Goal: Communication & Community: Answer question/provide support

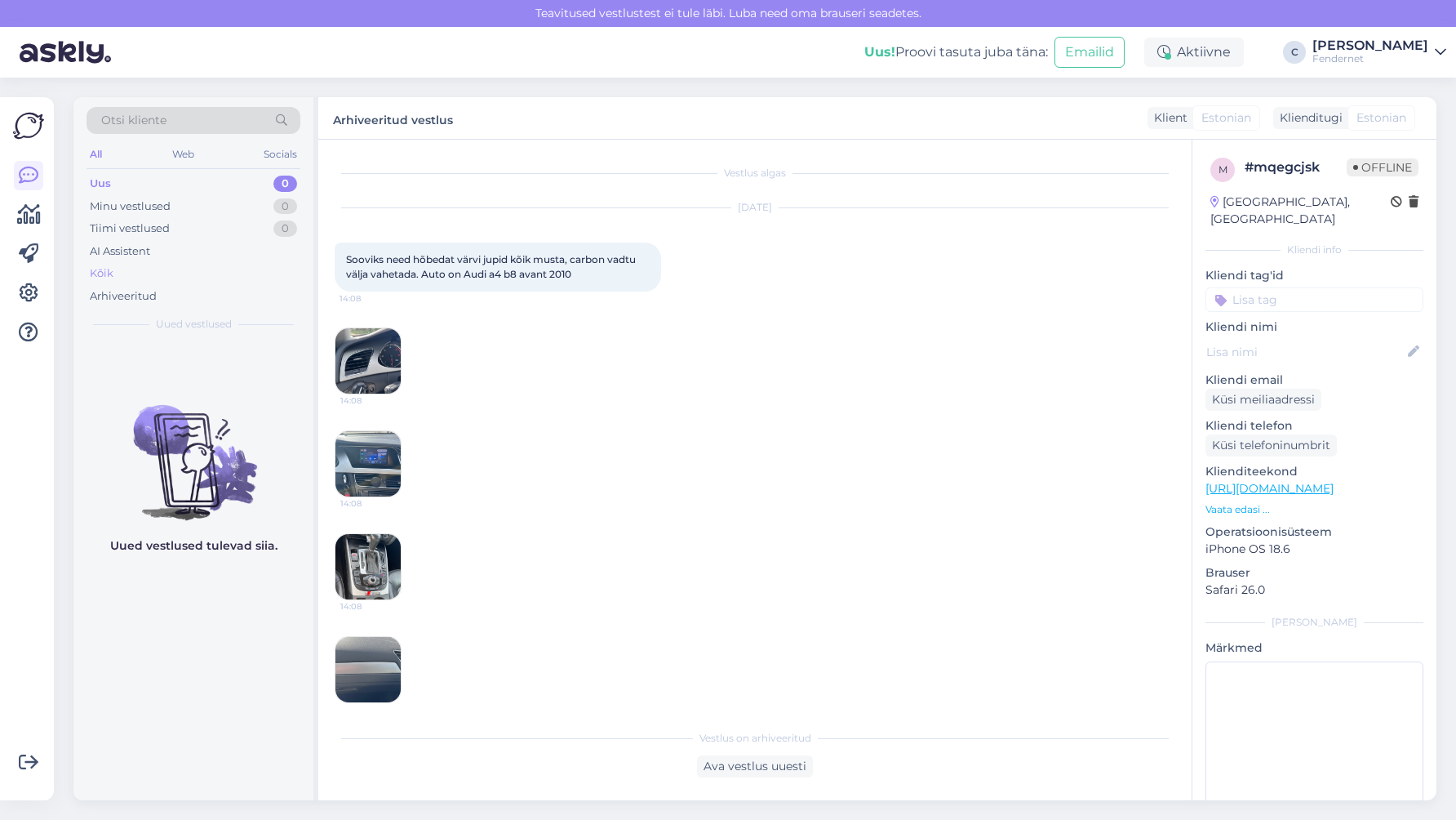
scroll to position [528, 0]
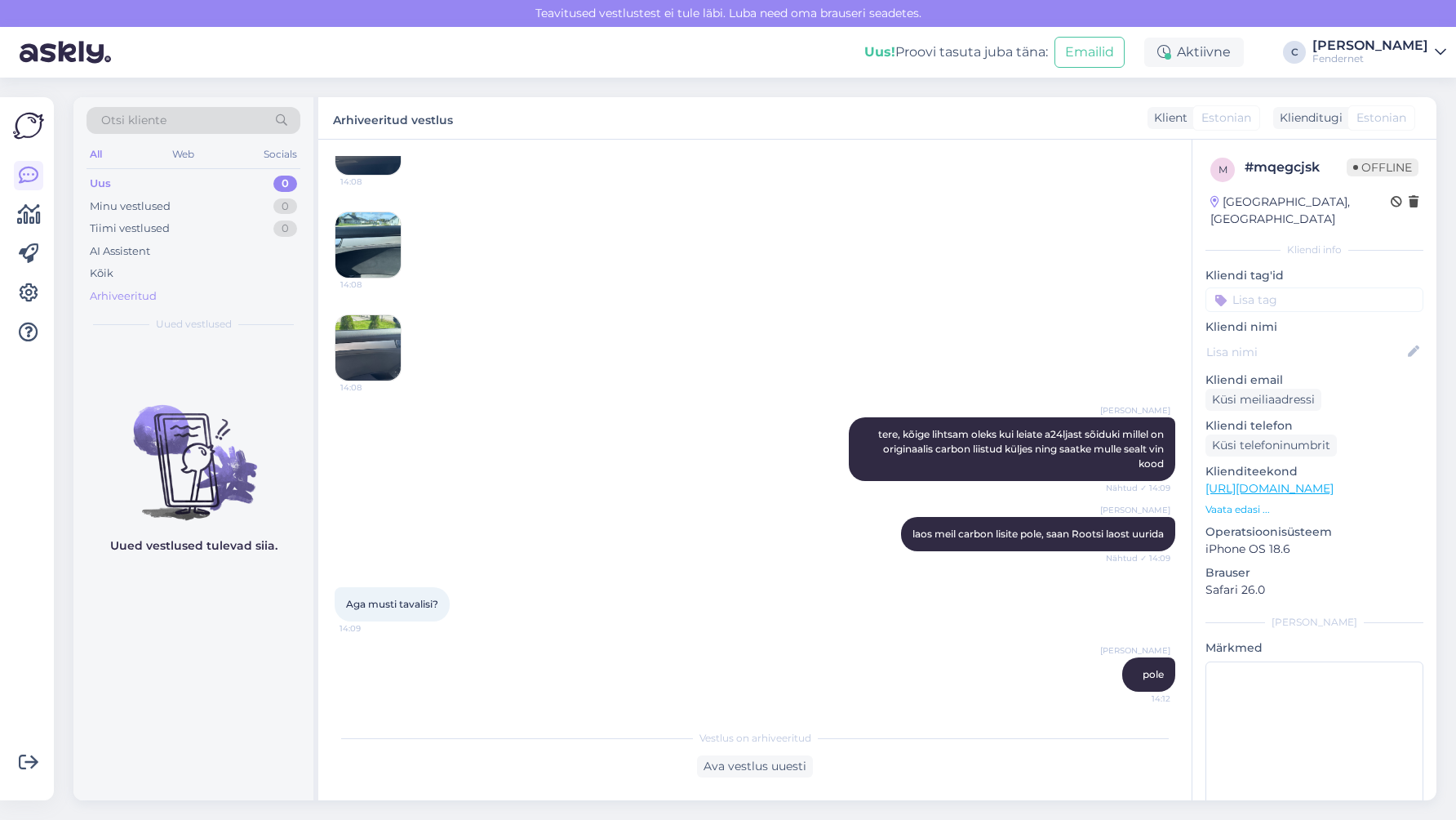
click at [188, 287] on div "Arhiveeritud" at bounding box center [193, 296] width 214 height 23
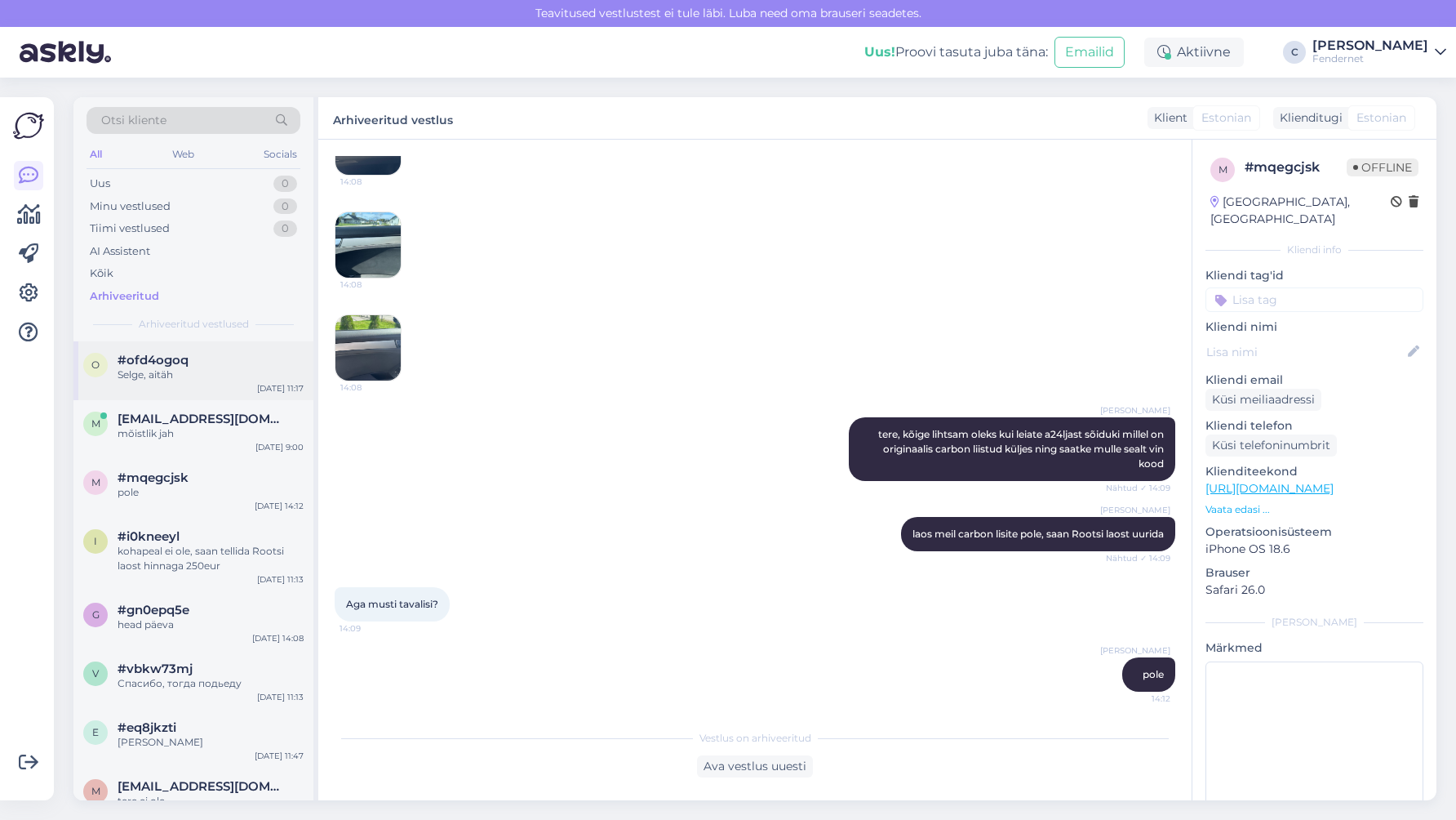
click at [261, 390] on div "[DATE] 11:17" at bounding box center [280, 388] width 47 height 12
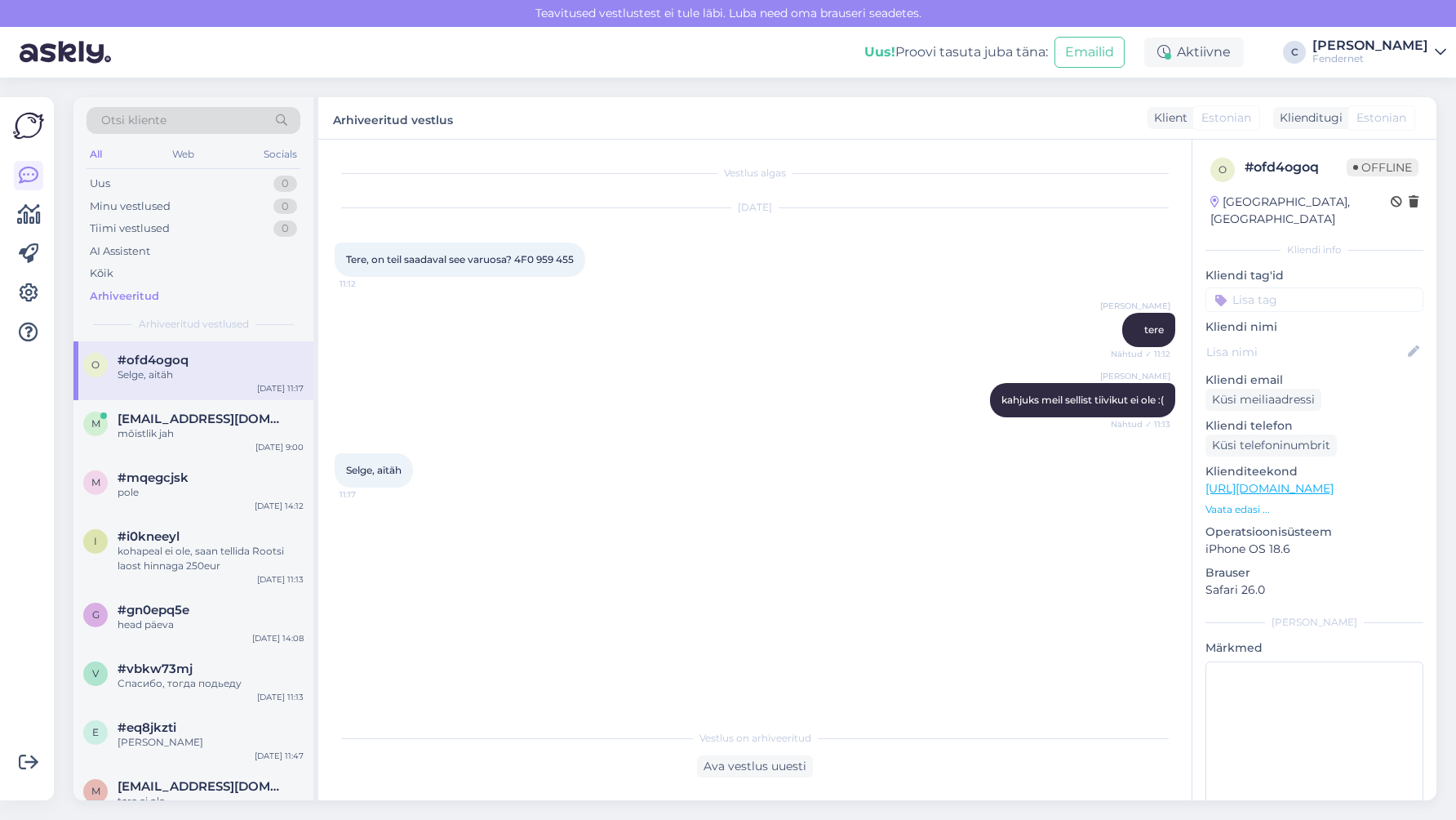
scroll to position [0, 0]
click at [194, 442] on div "m [EMAIL_ADDRESS][DOMAIN_NAME] mõistlik jah [DATE] 9:00" at bounding box center [193, 429] width 240 height 59
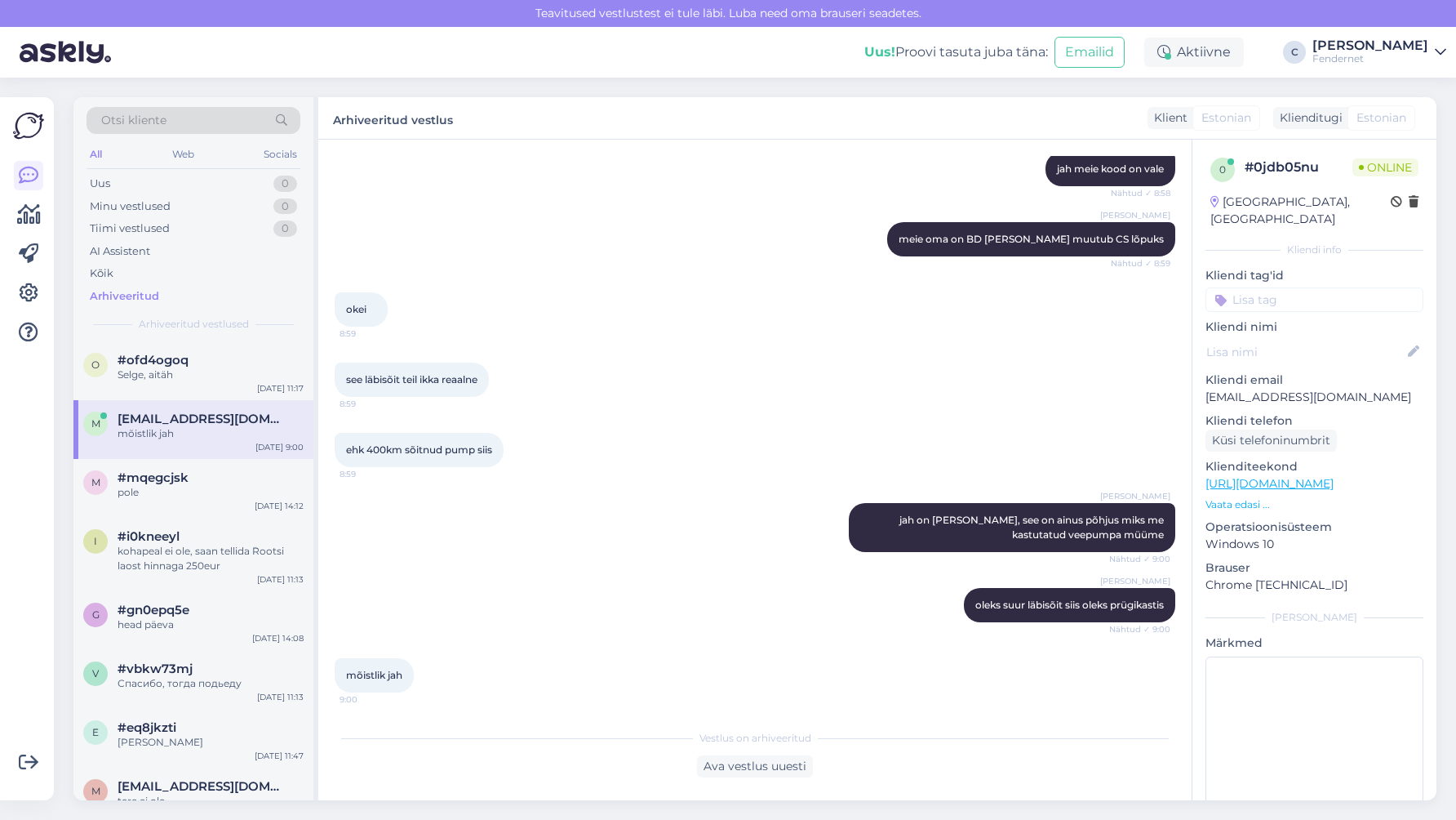
scroll to position [1677, 0]
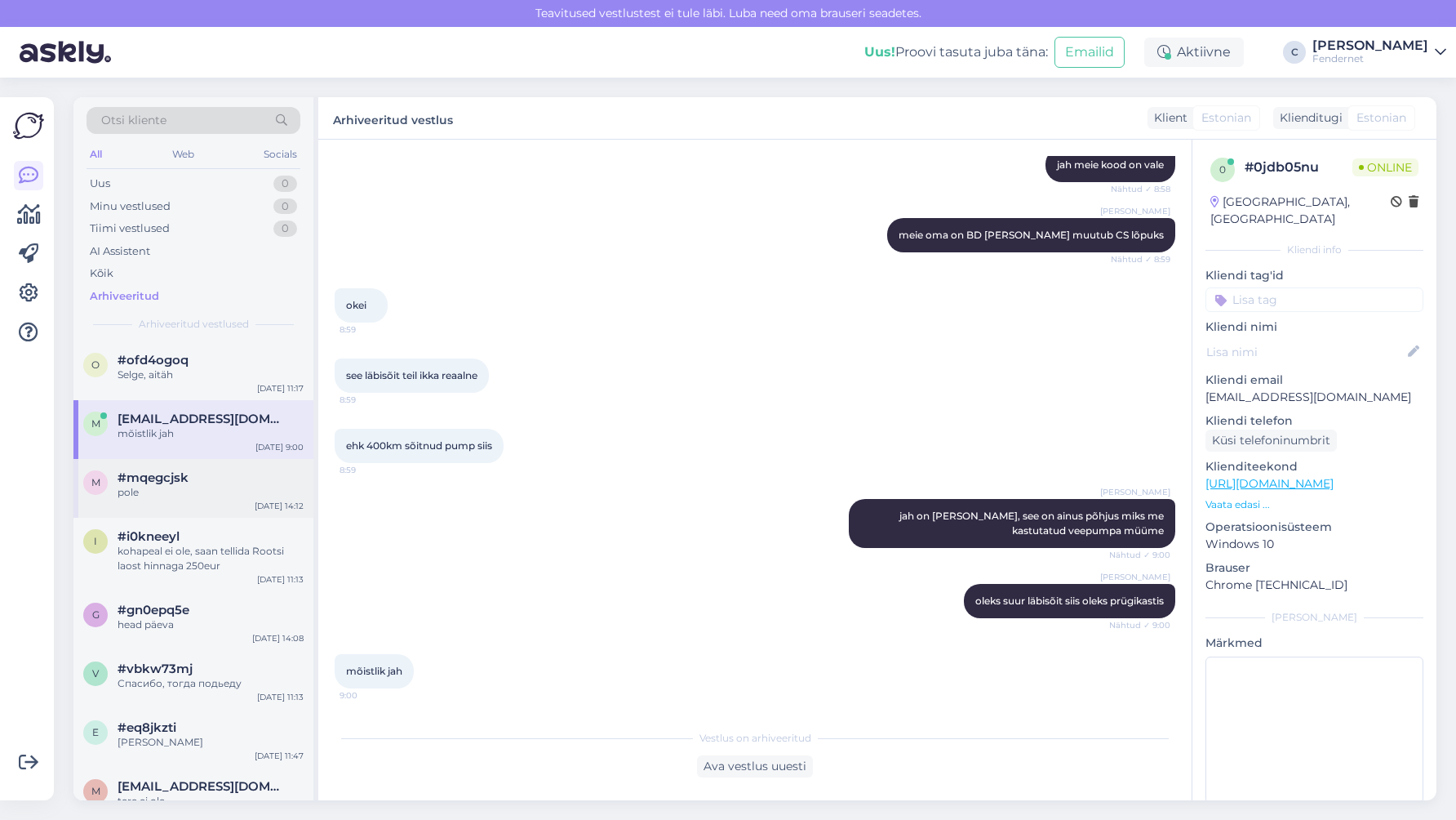
click at [200, 508] on div "m #mqegcjsk pole [DATE] 14:12" at bounding box center [193, 488] width 240 height 59
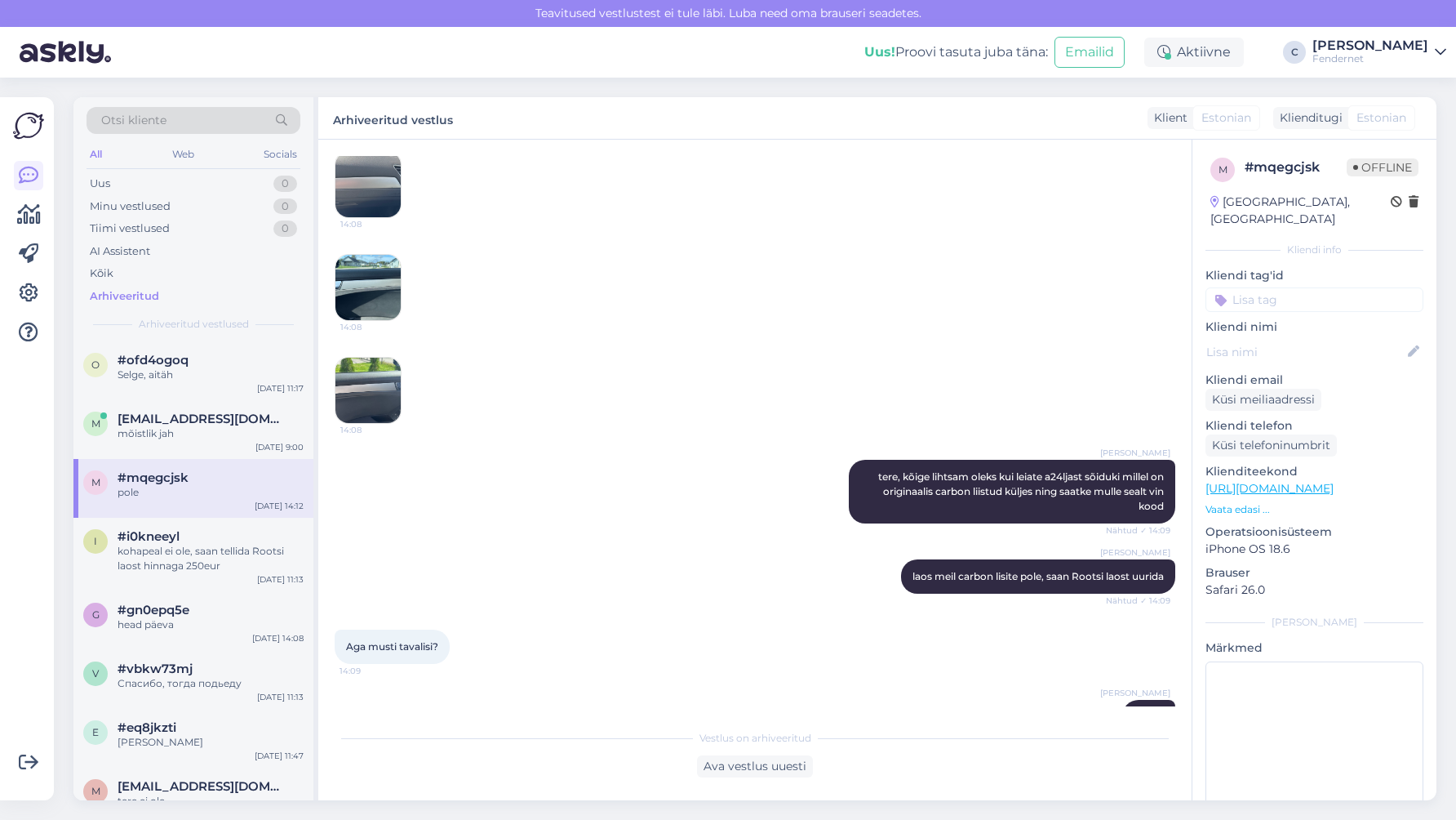
scroll to position [531, 0]
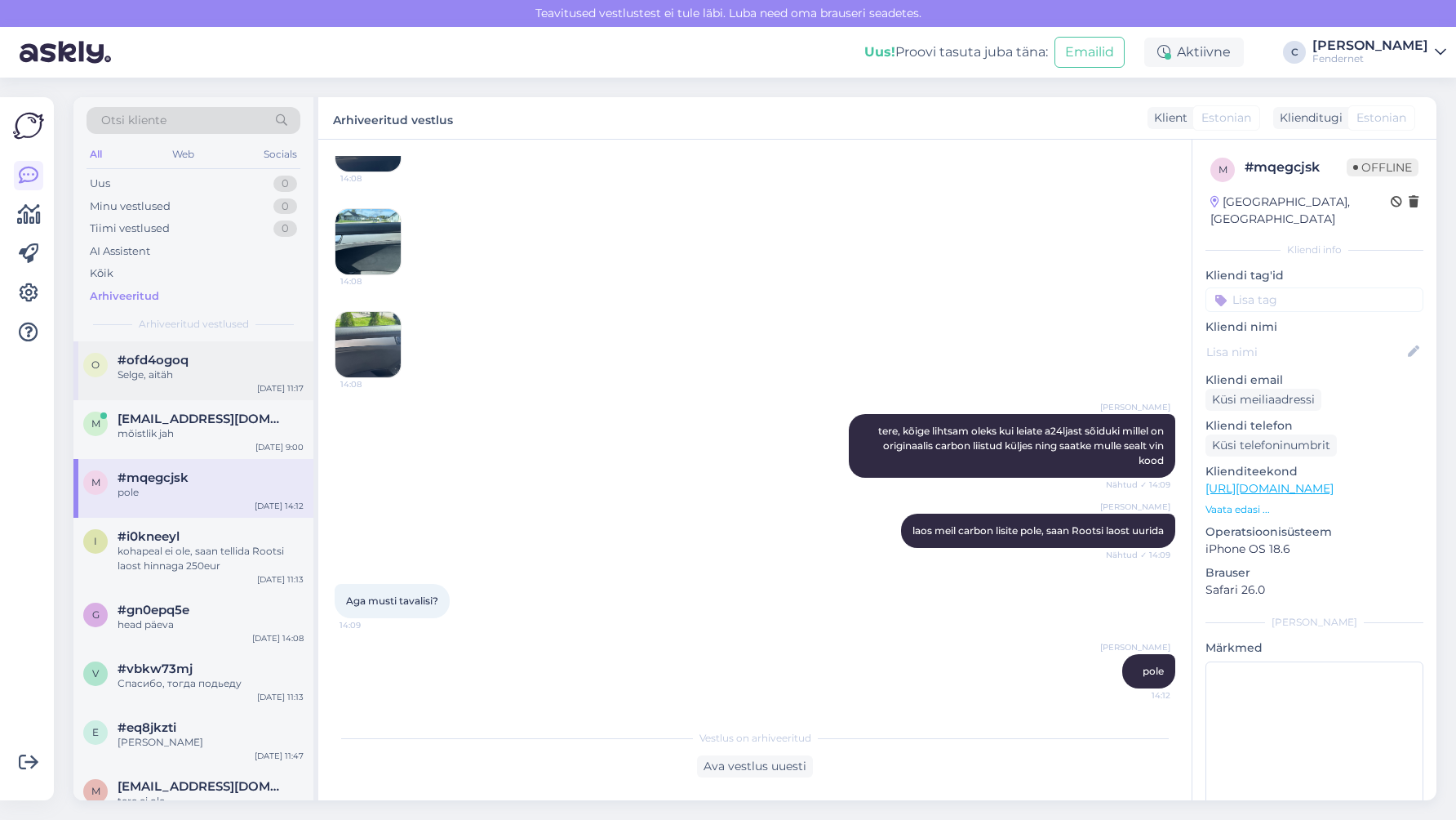
click at [188, 373] on div "Selge, aitäh" at bounding box center [210, 374] width 186 height 14
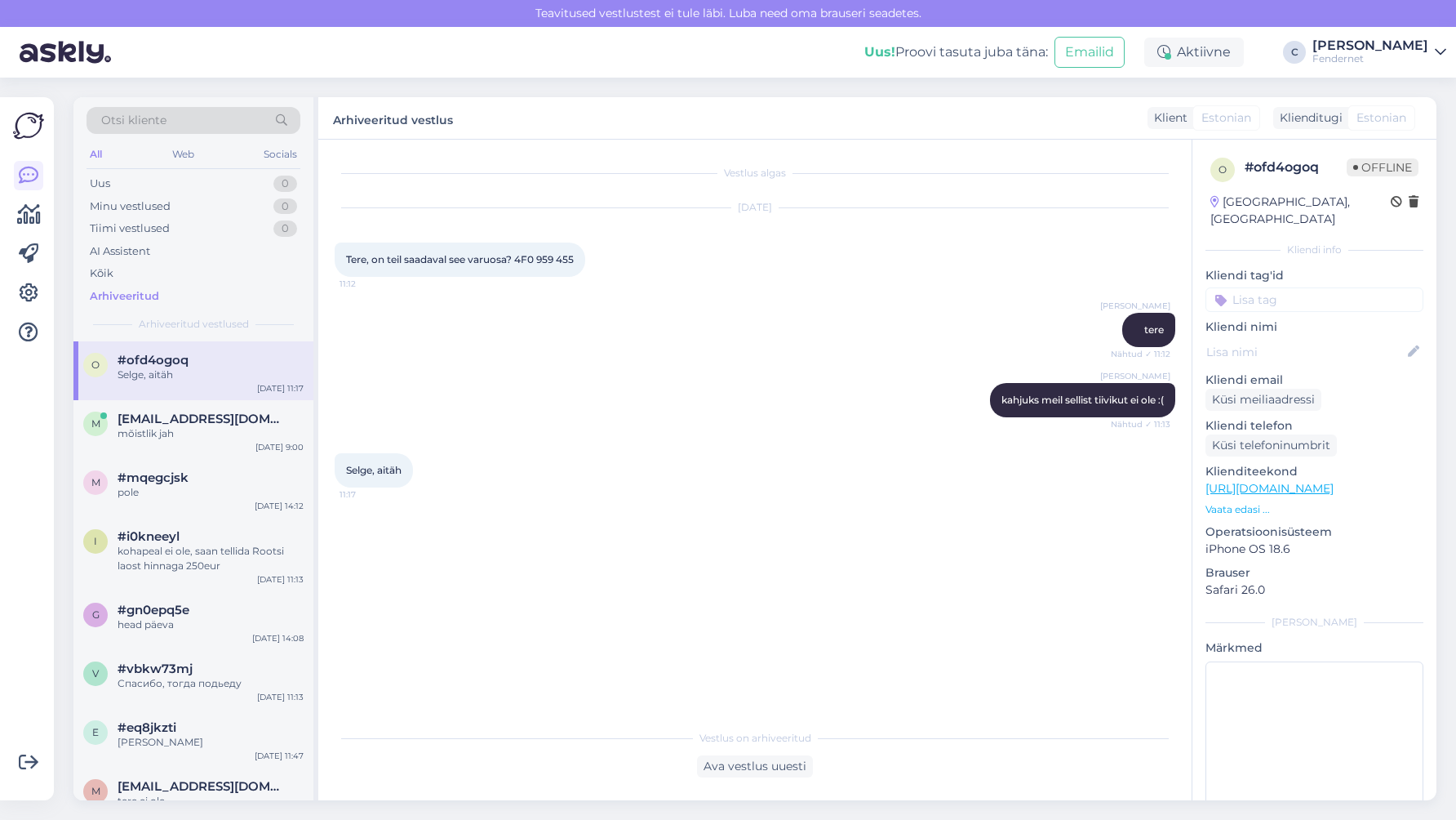
click at [1265, 481] on link "[URL][DOMAIN_NAME]" at bounding box center [1269, 488] width 128 height 14
click at [220, 179] on div "Uus 1" at bounding box center [193, 183] width 214 height 23
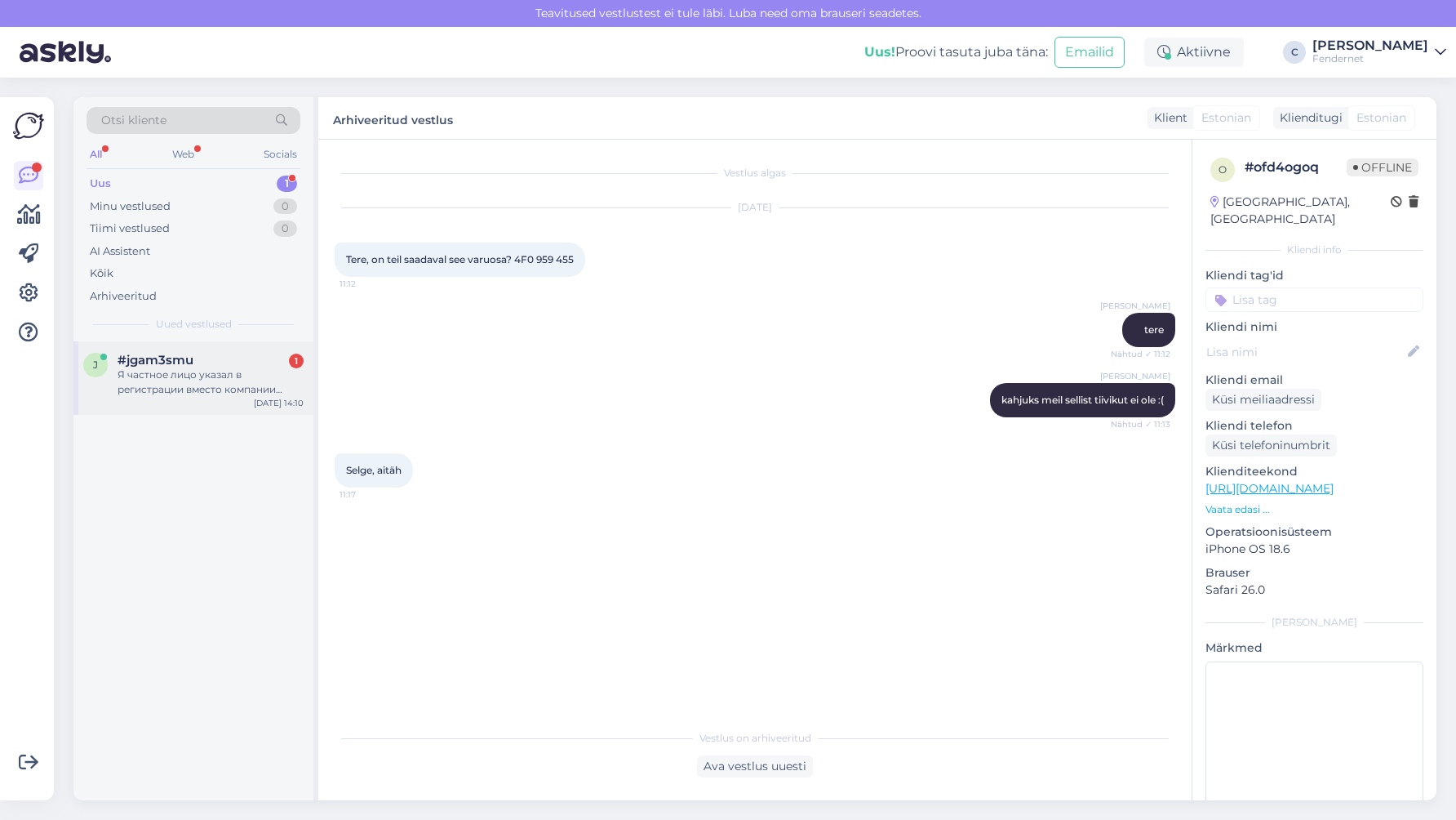
click at [226, 346] on div "j #jgam3smu 1 Я частное лицо указал в регистрации вместо компании теперь не мог…" at bounding box center [193, 378] width 240 height 73
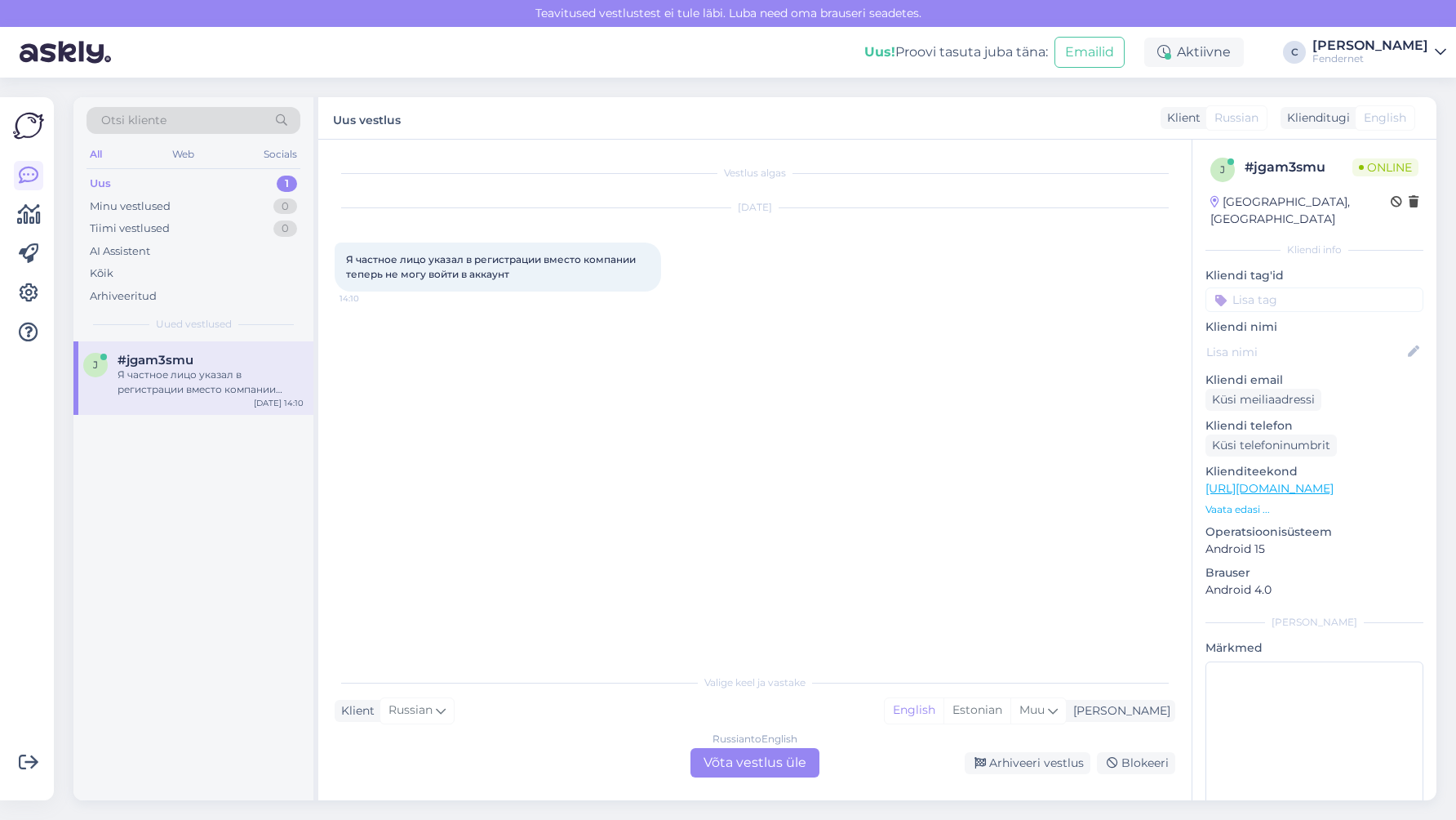
click at [748, 752] on div "Russian to English Võta vestlus üle" at bounding box center [754, 762] width 129 height 29
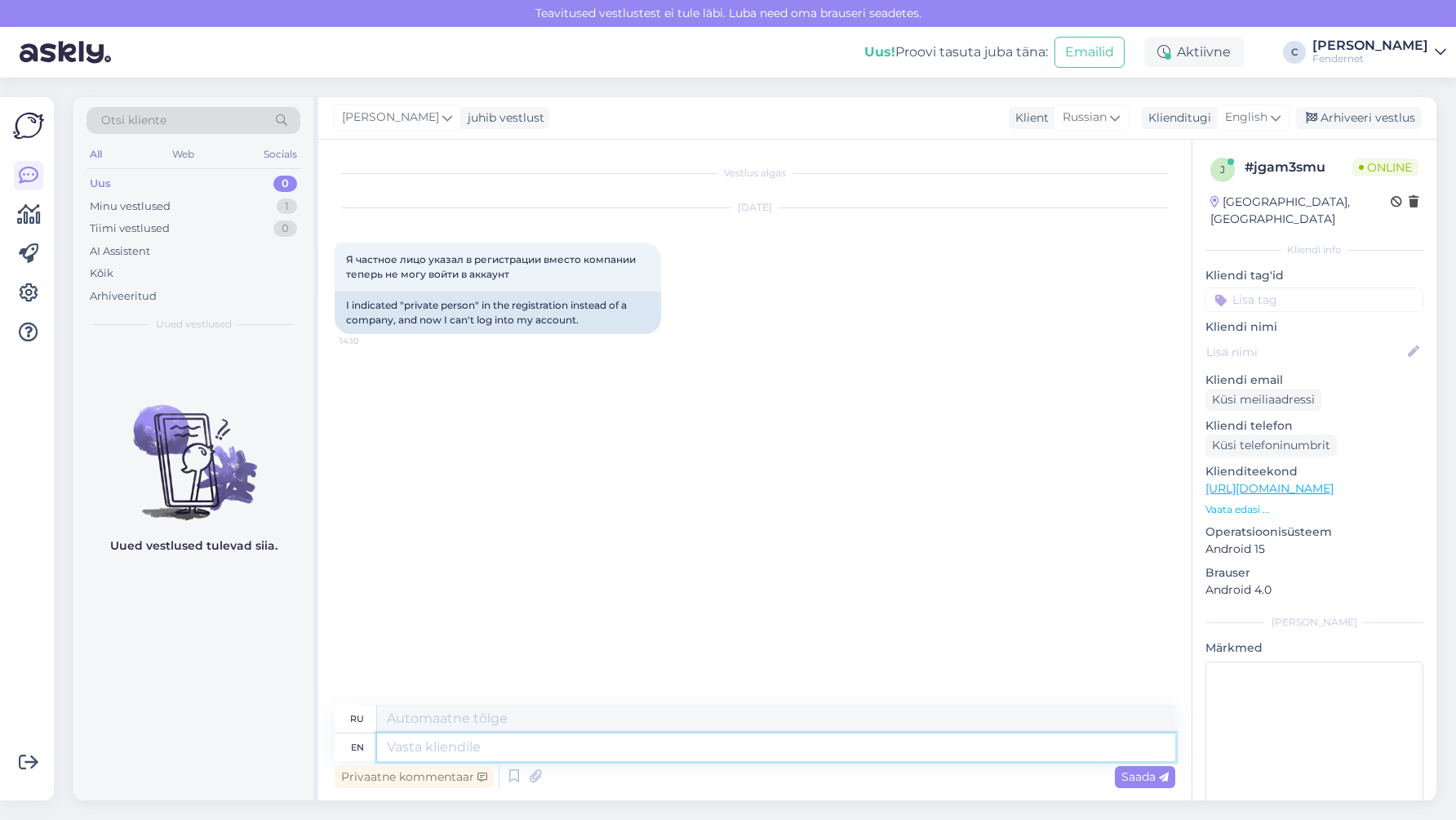
click at [603, 749] on textarea at bounding box center [776, 747] width 798 height 28
type textarea "He"
type textarea "Он"
type textarea "Hello,"
type textarea "Привет,"
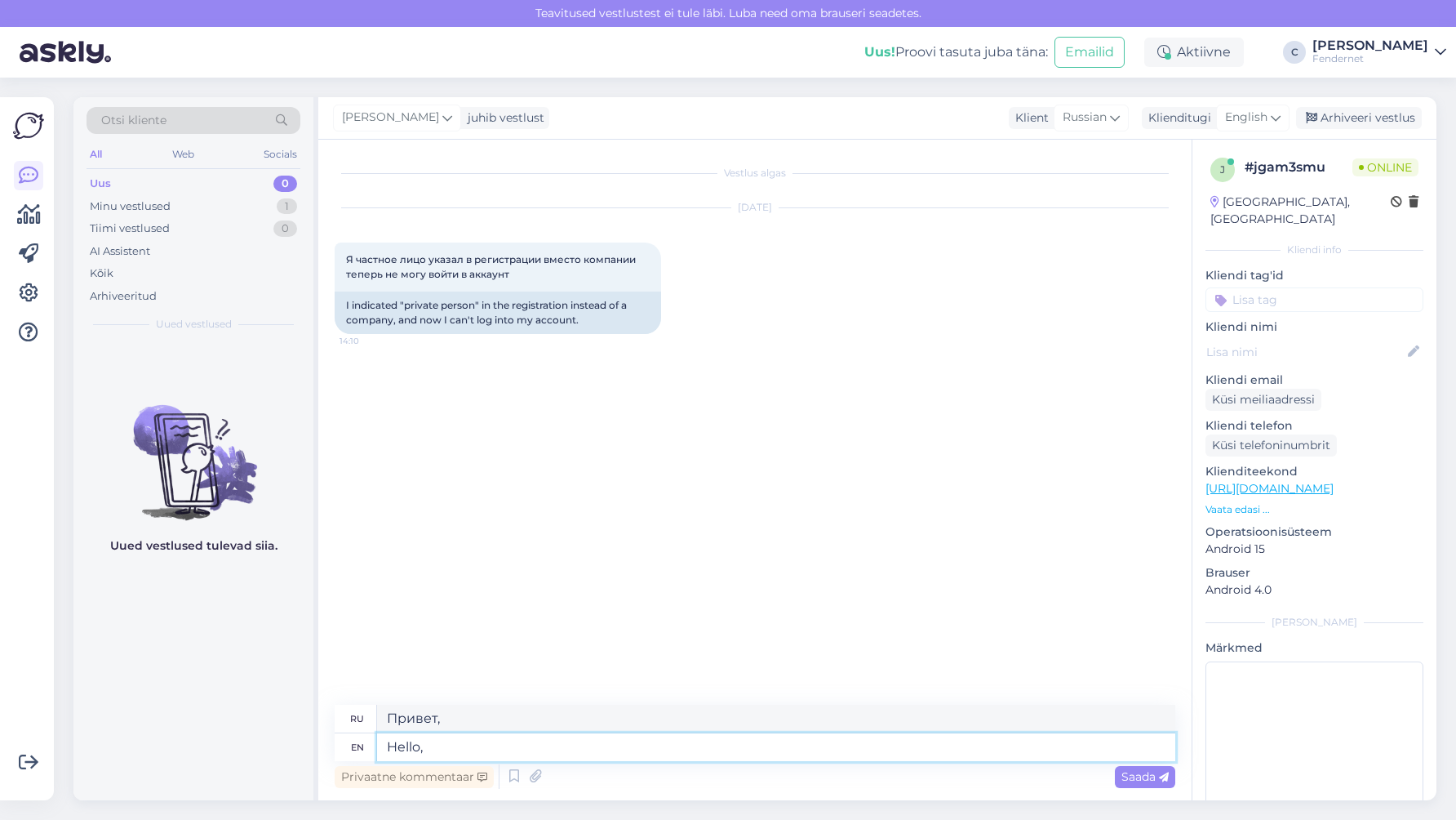
type textarea "Hello"
type textarea "Привет"
type textarea "if"
type textarea "если"
type textarea "if you"
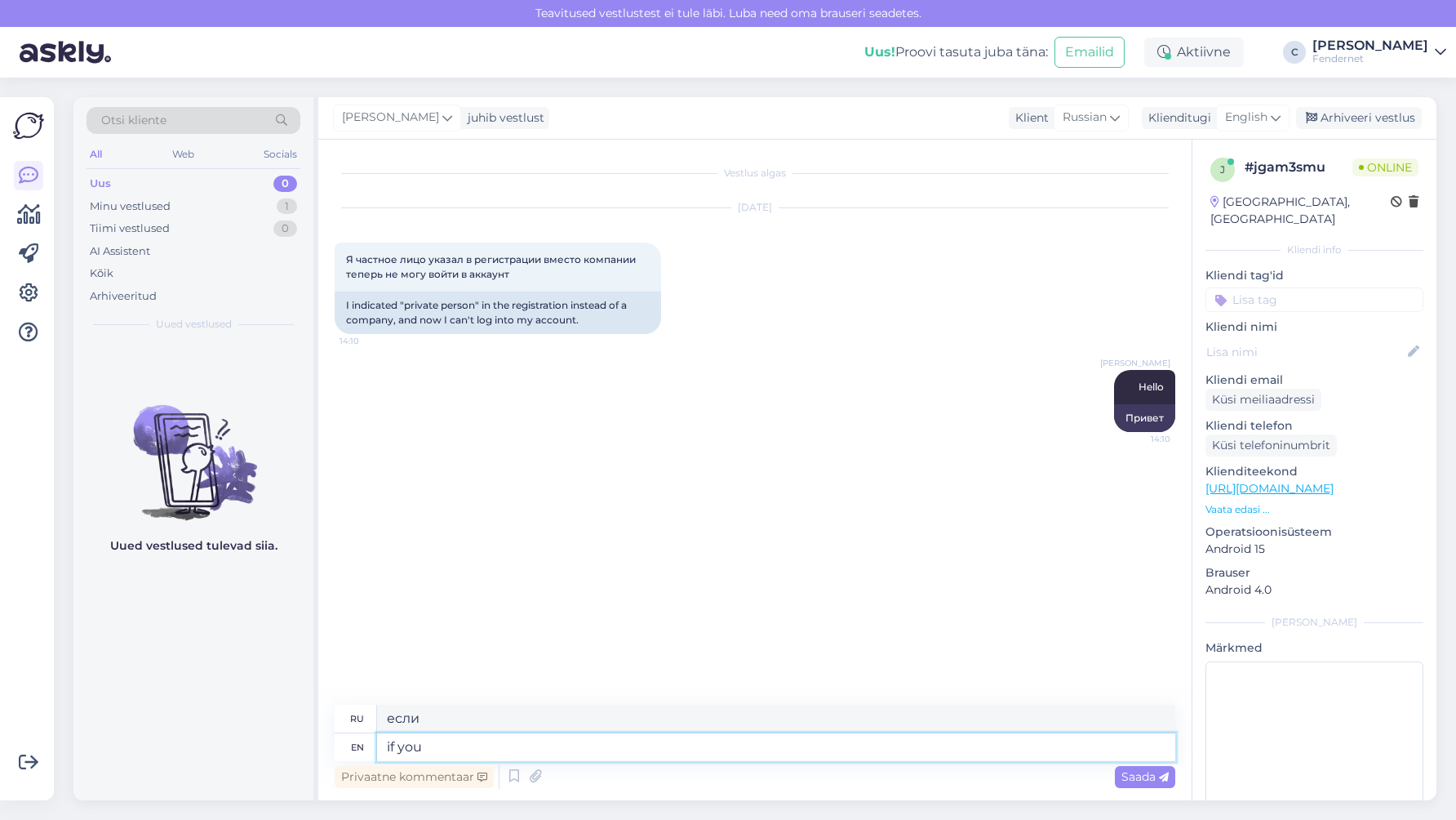
type textarea "если ты"
type textarea "if you use t"
type textarea "если вы используете"
type textarea "if you use the forgot pa"
type textarea "если вы используете забытый"
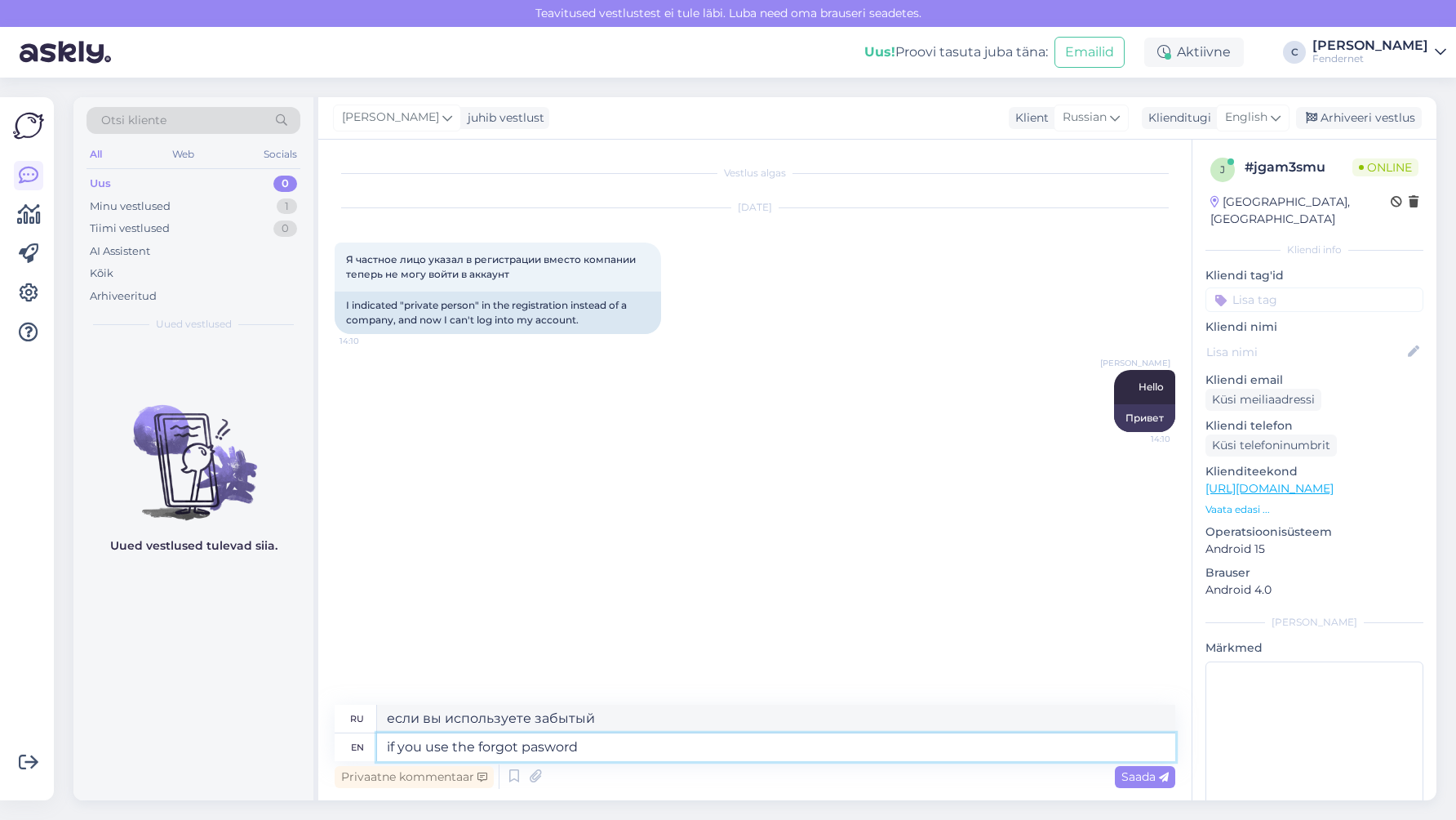
type textarea "if you use the forgot pasword"
type textarea "если вы используете забытый пароль"
type textarea "if you use the forgot pasword optuon,"
type textarea "если вы используете опцию «забыли пароль»,"
type textarea "if you use the forgot pasword optuon, will you"
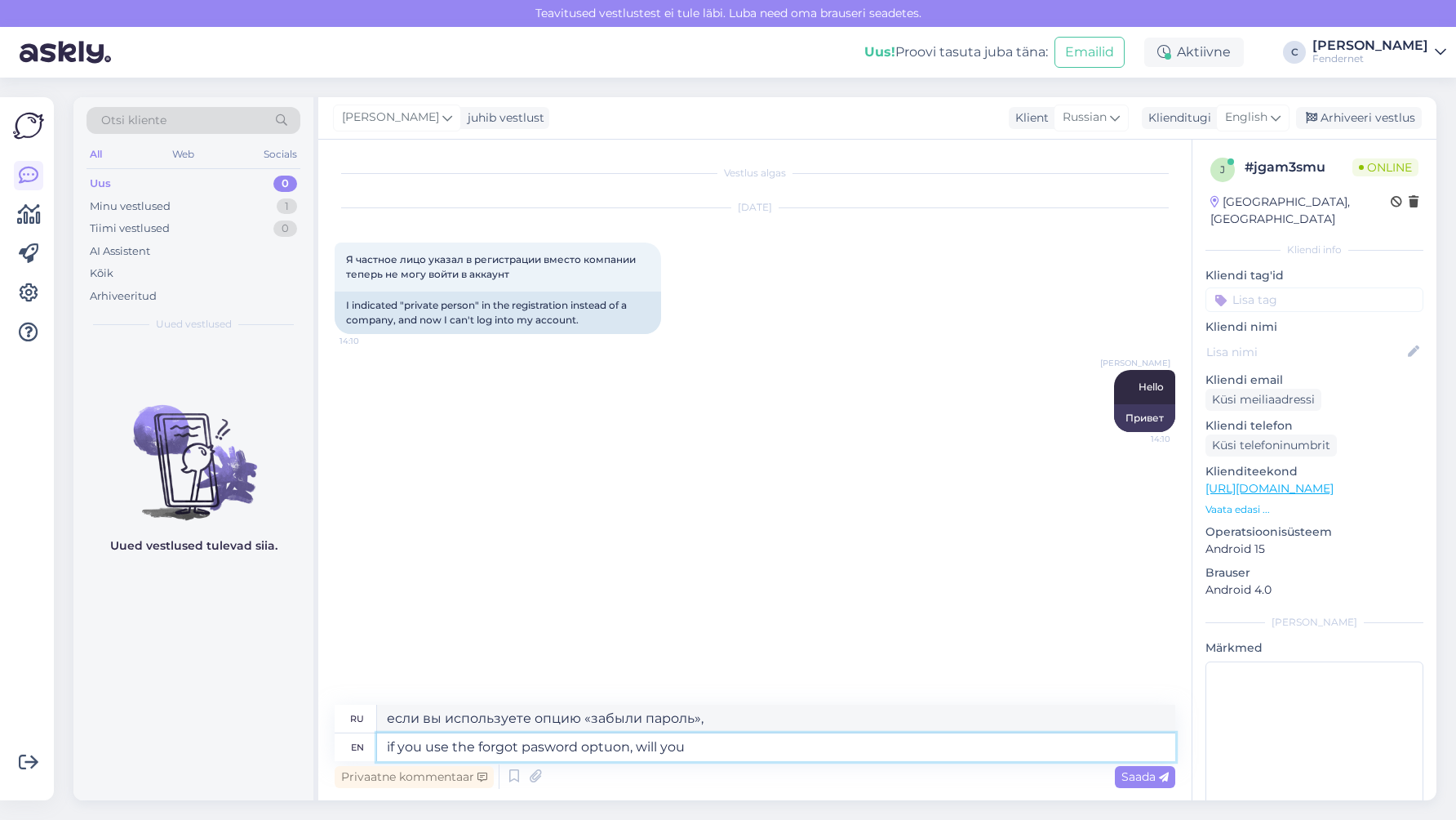
type textarea "если вы используете опцию «забыли пароль», вы"
type textarea "if you use the forgot pasword optuon, will you get t"
type textarea "Если вы используете опцию «Забыли пароль?», вы получите"
type textarea "if you use the forgot pasword optuon, will you get the password a"
type textarea "Если вы используете опцию «Забыли пароль», вы получите пароль?"
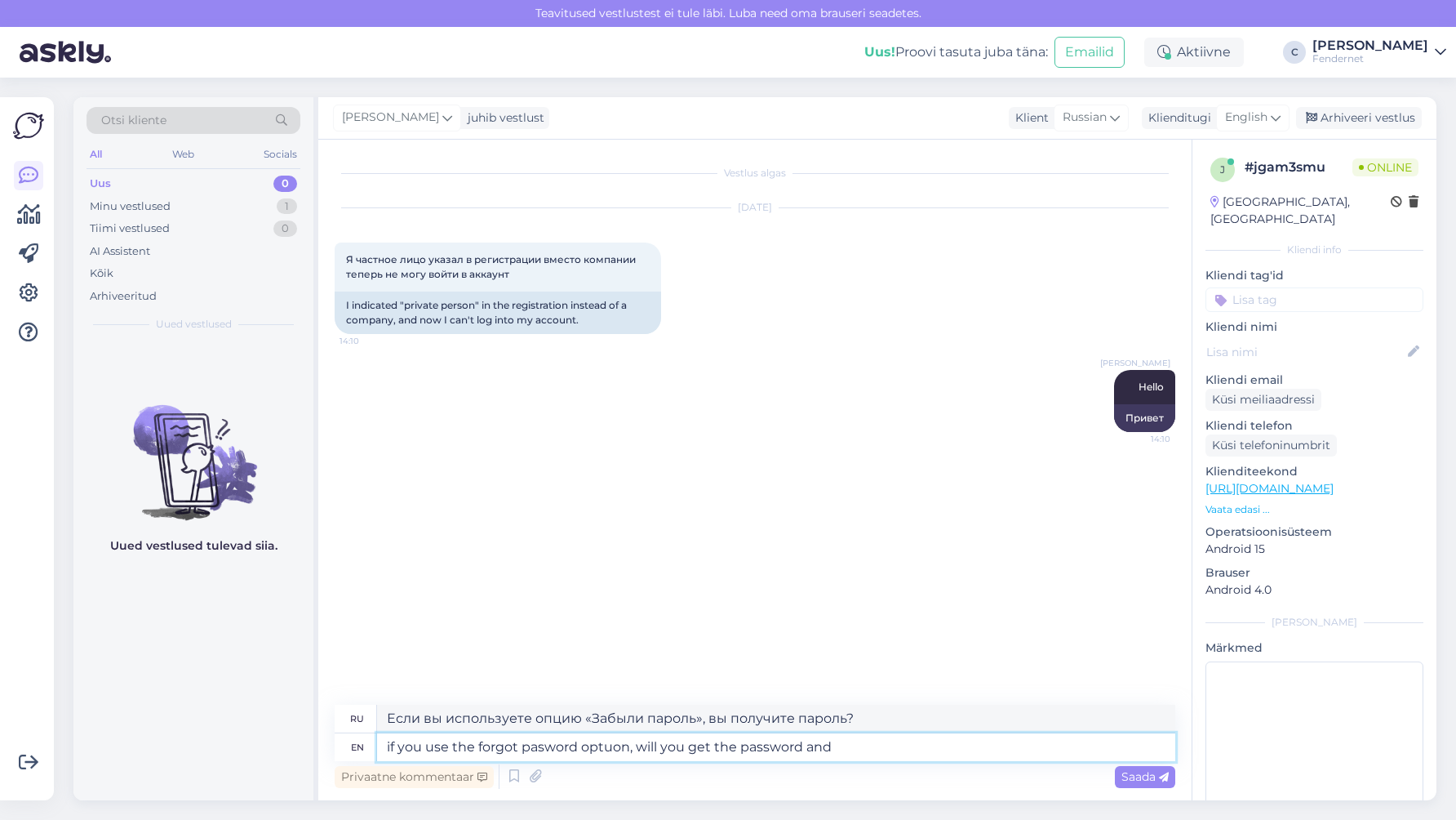
type textarea "if you use the forgot pasword optuon, will you get the password and i"
type textarea "Если вы используете опцию «Забыли пароль», вы получите пароль и"
type textarea "if you use the forgot pasword optuon, will you get the password and it s"
type textarea "Если вы используете опцию «Забыли пароль?», вы получите пароль и его"
type textarea "if you use the forgot pasword optuon, will you get the password and it still wo"
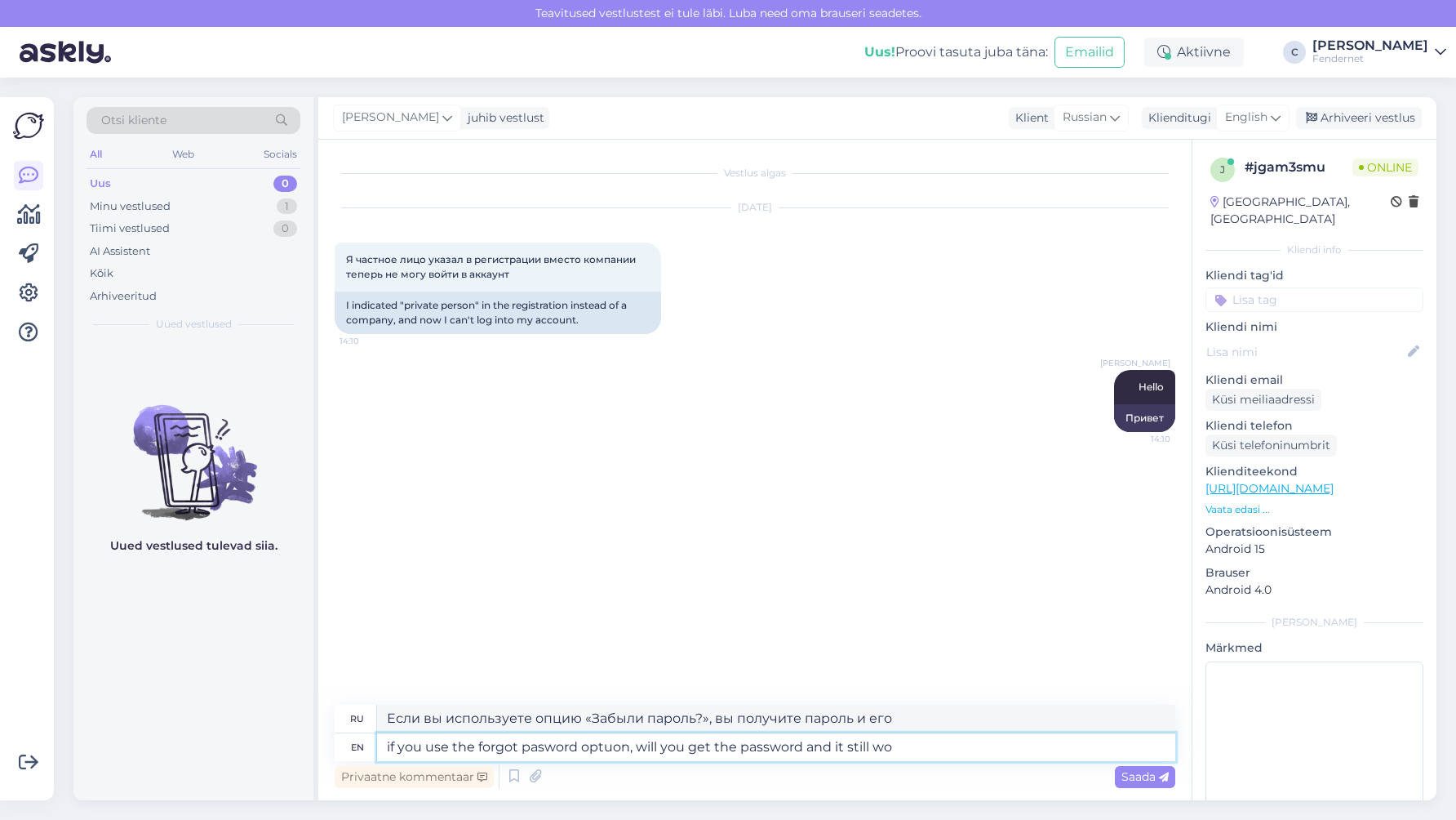
type textarea "Если вы используете опцию «Забыли пароль?», вы получите пароль и он все равно б…"
type textarea "if you use the forgot pasword optuon, will you get the password and it still wo…"
type textarea "Если вы используете опцию «забыли пароль», вы получите пароль и он все равно не…"
type textarea "if you use the forgot pasword optuon, will you get the password and it still wo…"
type textarea "Если вы используете опцию «забыли пароль», вы получите пароль, но он все равно …"
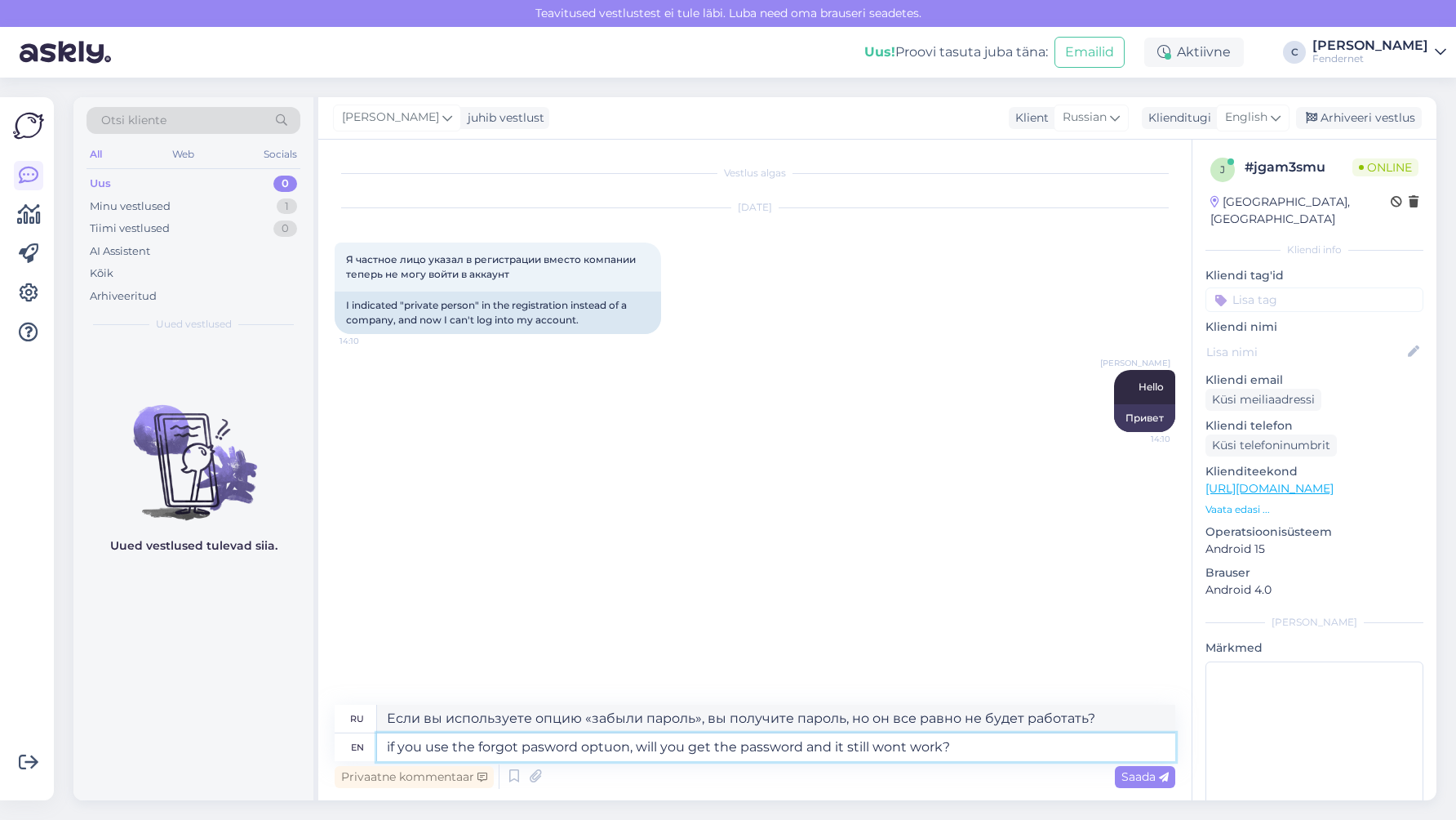
type textarea "if you use the forgot password optuon, will you get the password and it still w…"
type textarea "Если вы используете опцию «Забыли пароль», вы получите пароль и он все равно не…"
type textarea "if you use the forgot password option, will you get the password and it still w…"
click at [1151, 772] on span "Saada" at bounding box center [1145, 776] width 48 height 14
click at [1142, 769] on span "Saada" at bounding box center [1145, 776] width 48 height 14
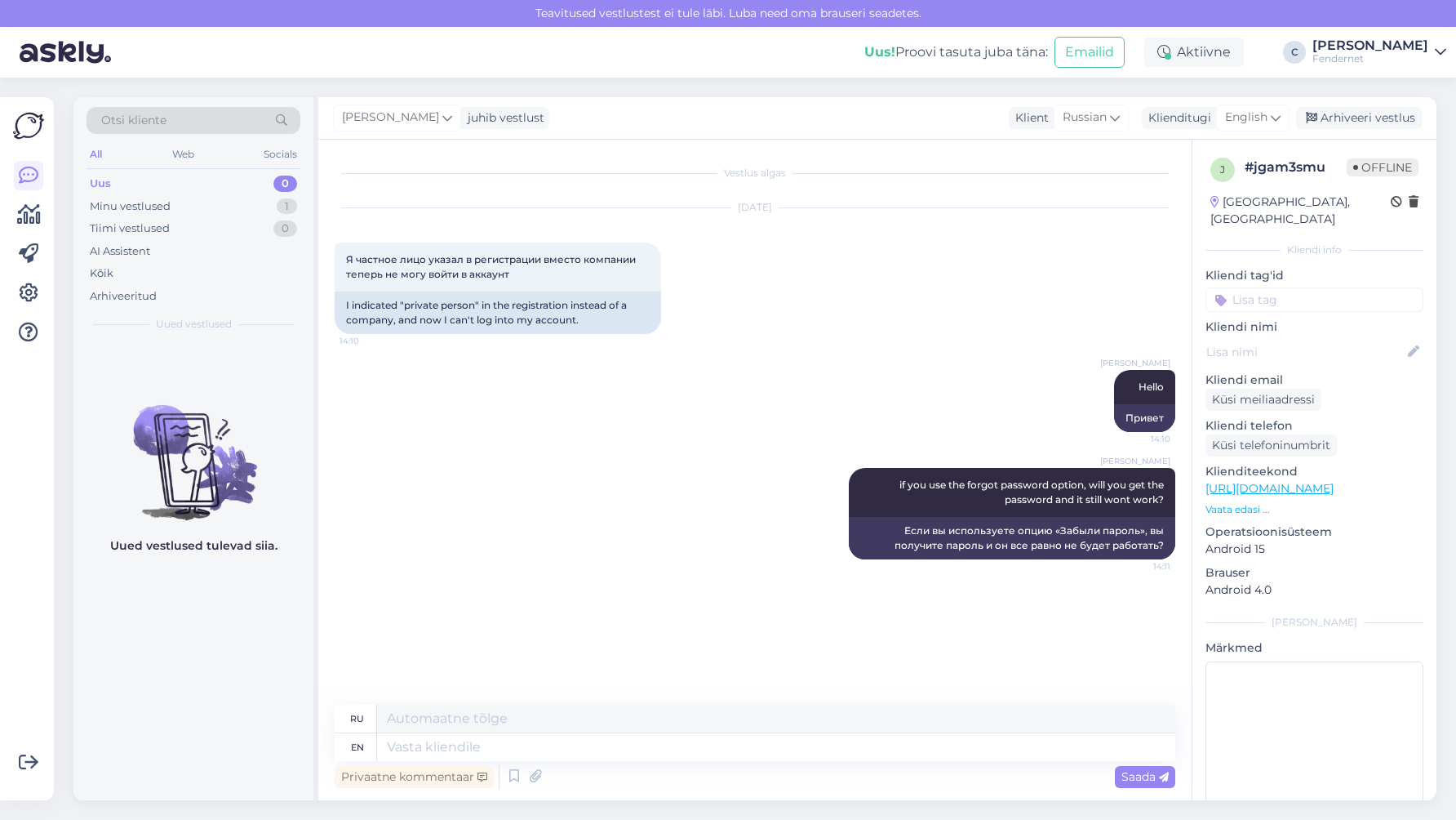
click at [1314, 481] on link "[URL][DOMAIN_NAME]" at bounding box center [1269, 488] width 128 height 14
click at [1251, 502] on p "Vaata edasi ..." at bounding box center [1315, 509] width 218 height 14
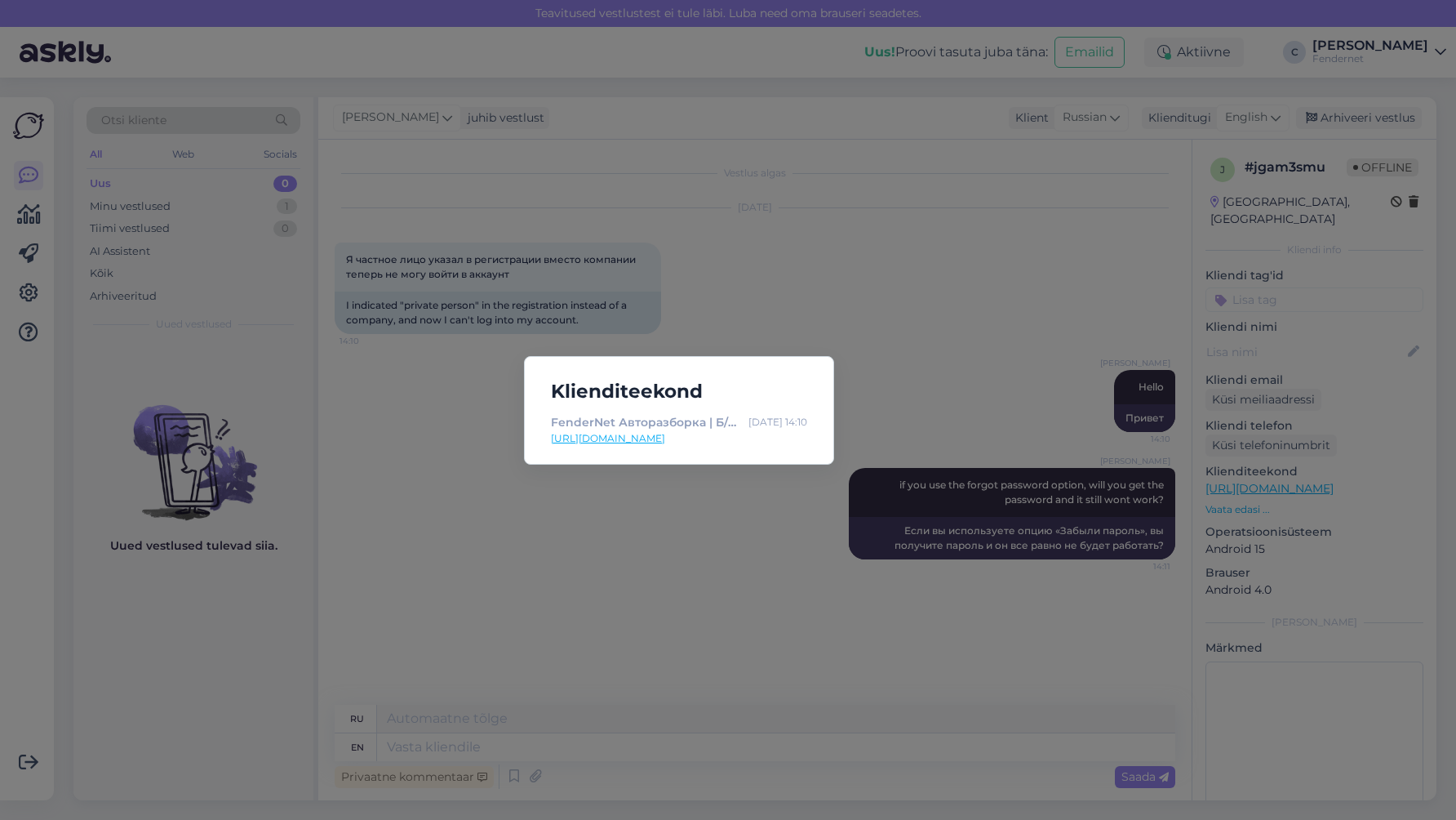
click at [817, 629] on div "Klienditeekond FenderNet Авторазборка | Б/у автозапчасти [DATE] 14:10 [URL][DOM…" at bounding box center [728, 410] width 1456 height 820
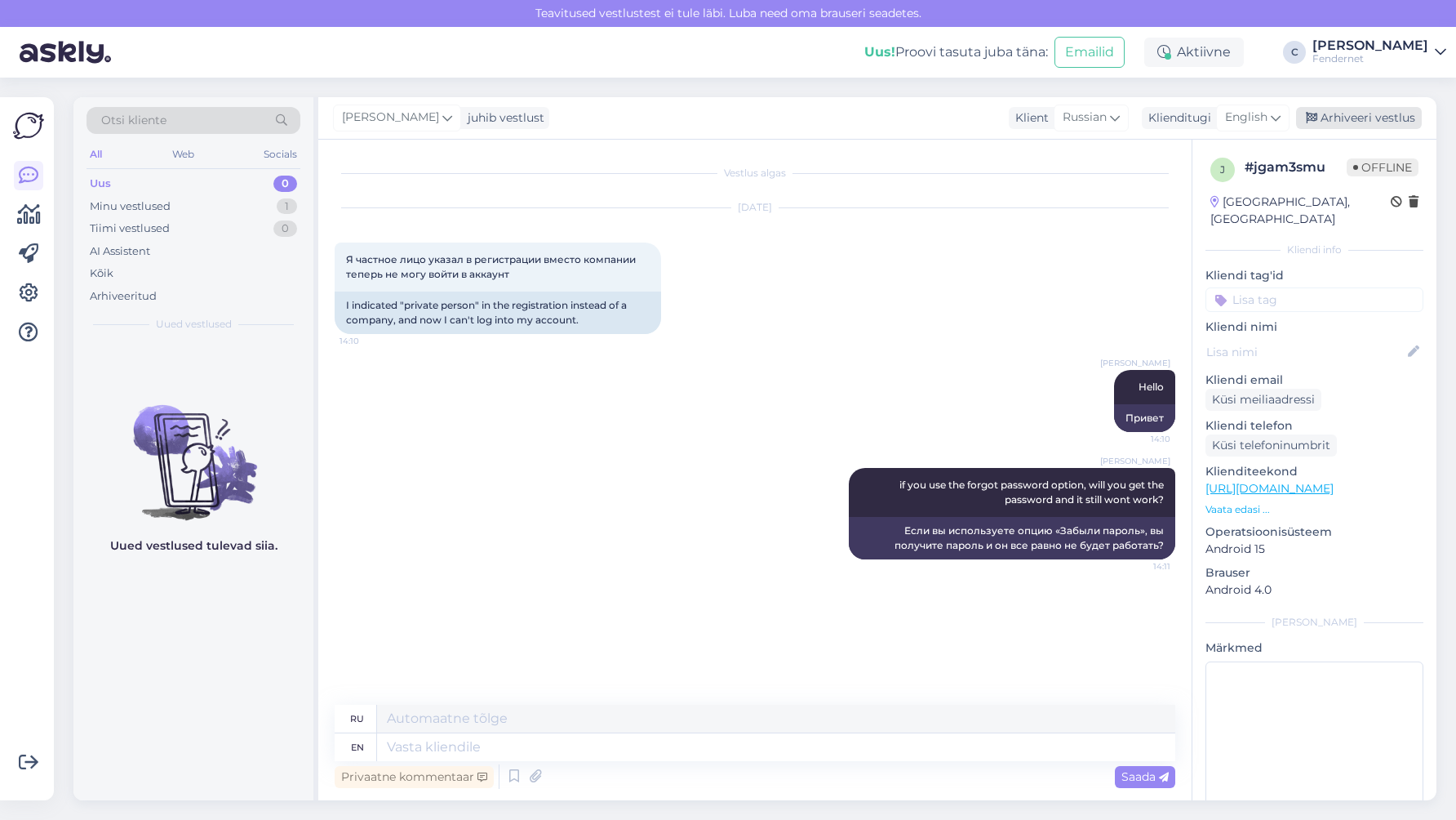
click at [1330, 113] on div "Arhiveeri vestlus" at bounding box center [1359, 118] width 126 height 22
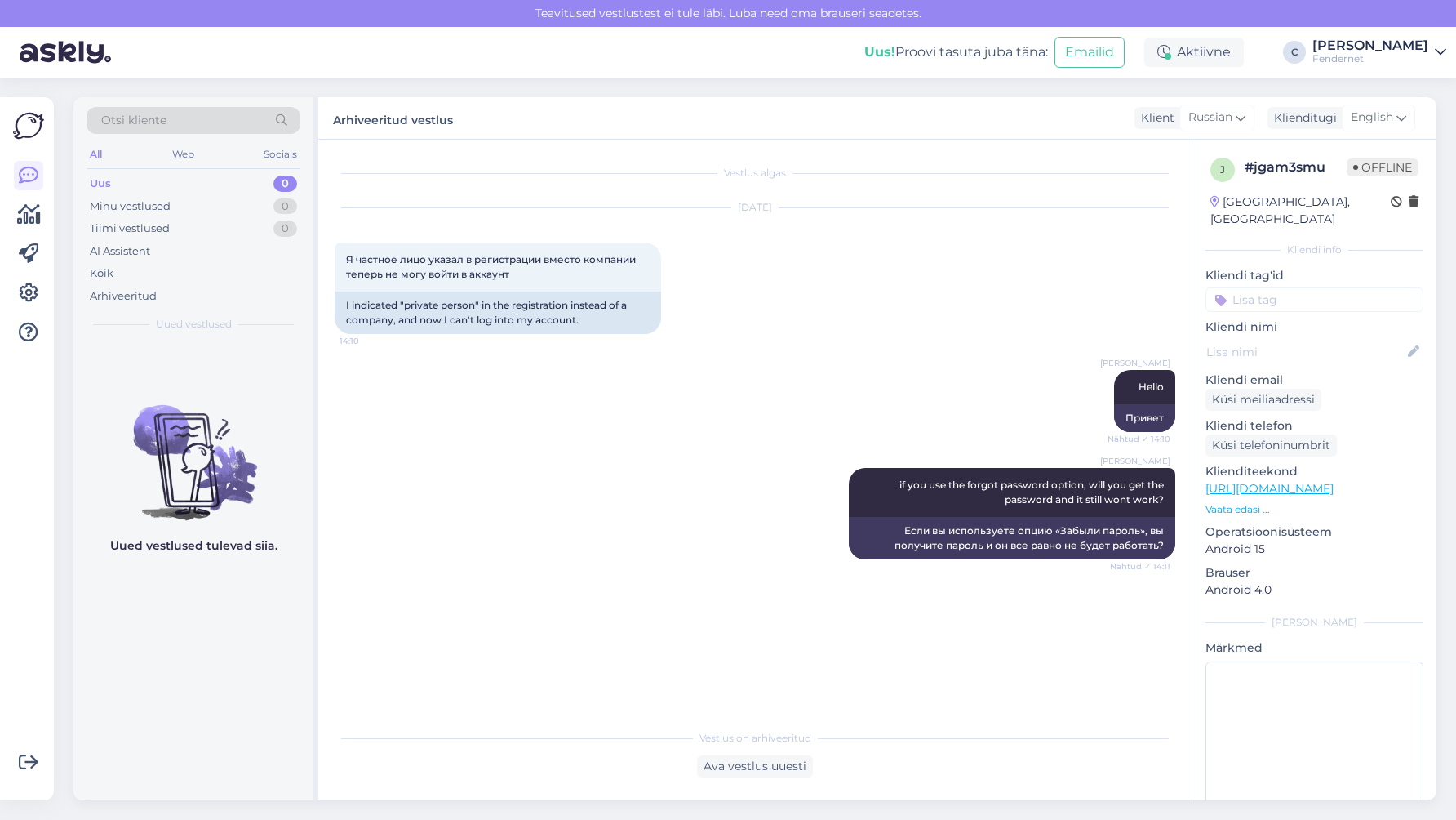
click at [1094, 770] on div "Ava vestlus uuesti" at bounding box center [755, 766] width 841 height 22
